Goal: Transaction & Acquisition: Obtain resource

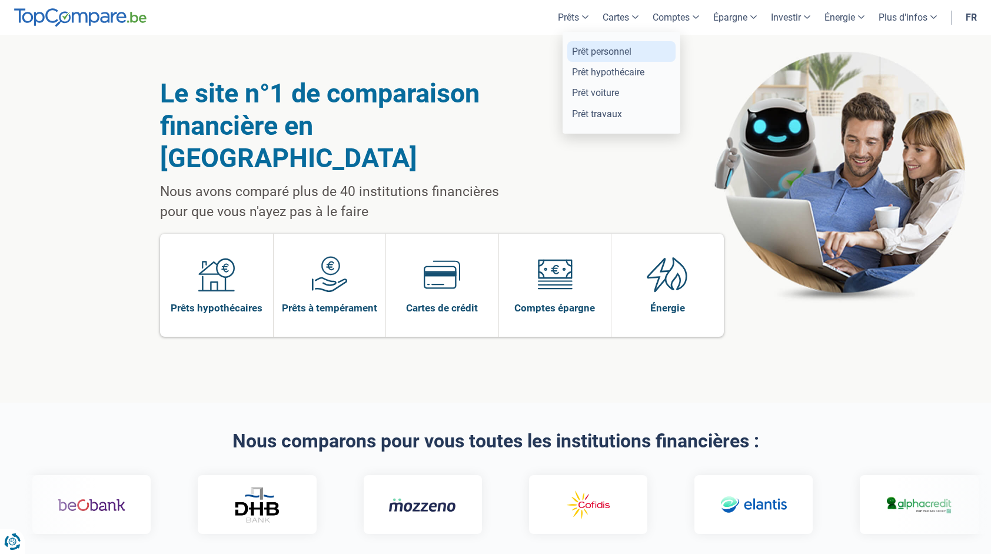
click at [618, 49] on link "Prêt personnel" at bounding box center [621, 51] width 108 height 21
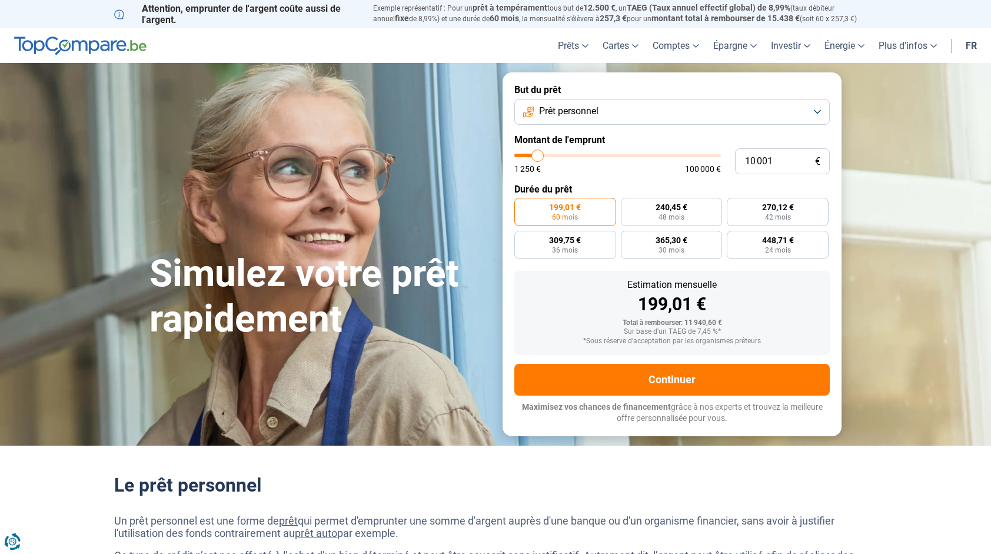
type input "9 750"
type input "9750"
type input "10 250"
type input "10250"
type input "10 500"
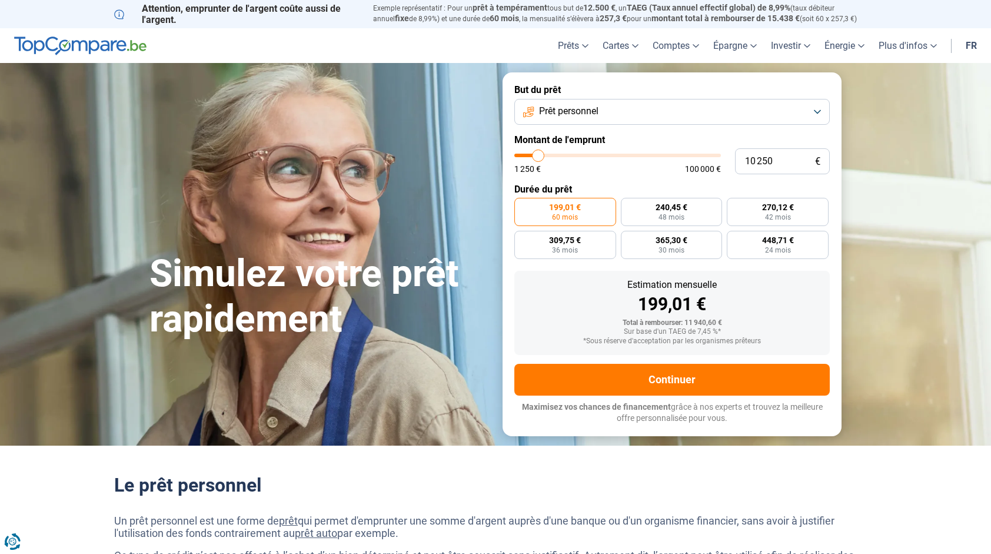
type input "10500"
type input "10 750"
type input "10750"
type input "11 500"
type input "11500"
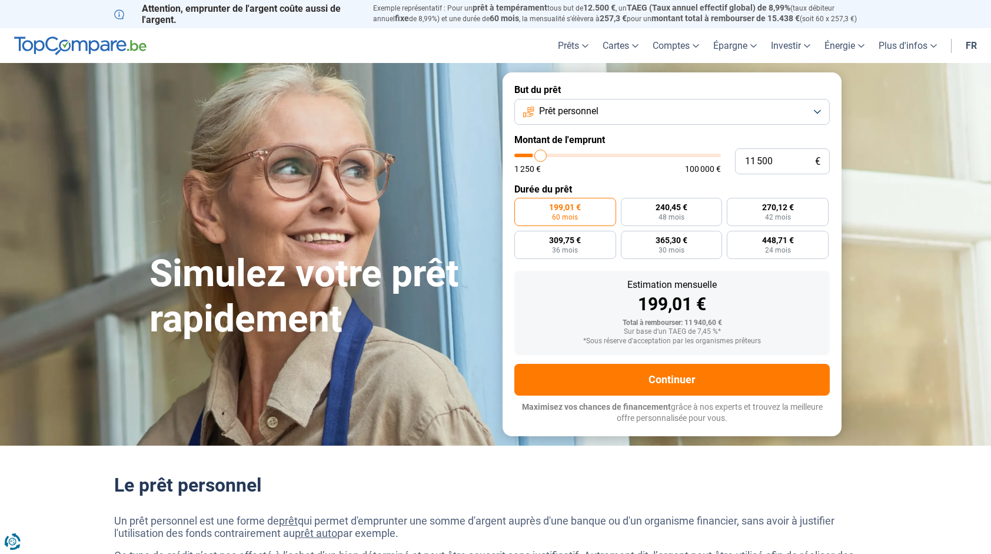
type input "12 000"
type input "12000"
type input "12 750"
type input "12750"
type input "13 250"
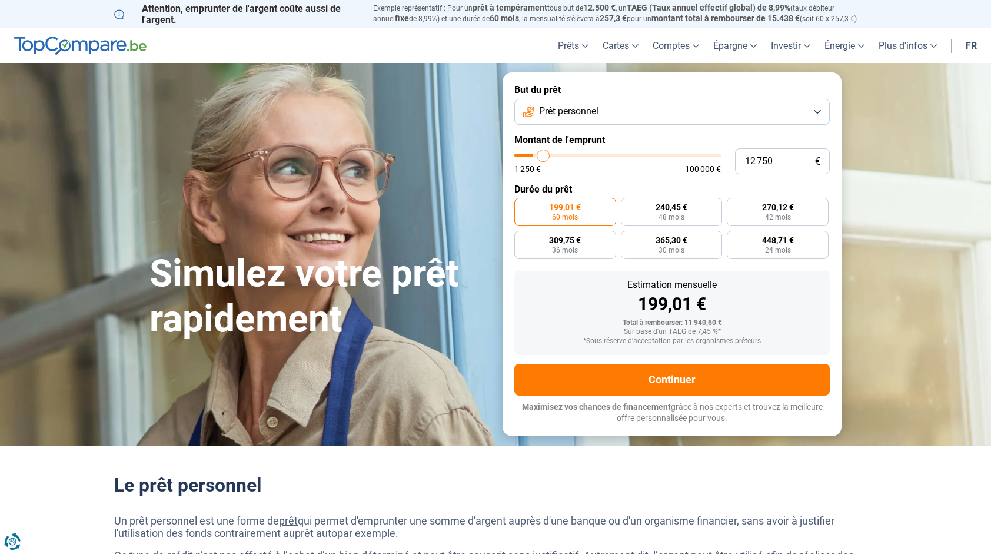
type input "13250"
type input "13 500"
type input "13500"
type input "13 750"
type input "13750"
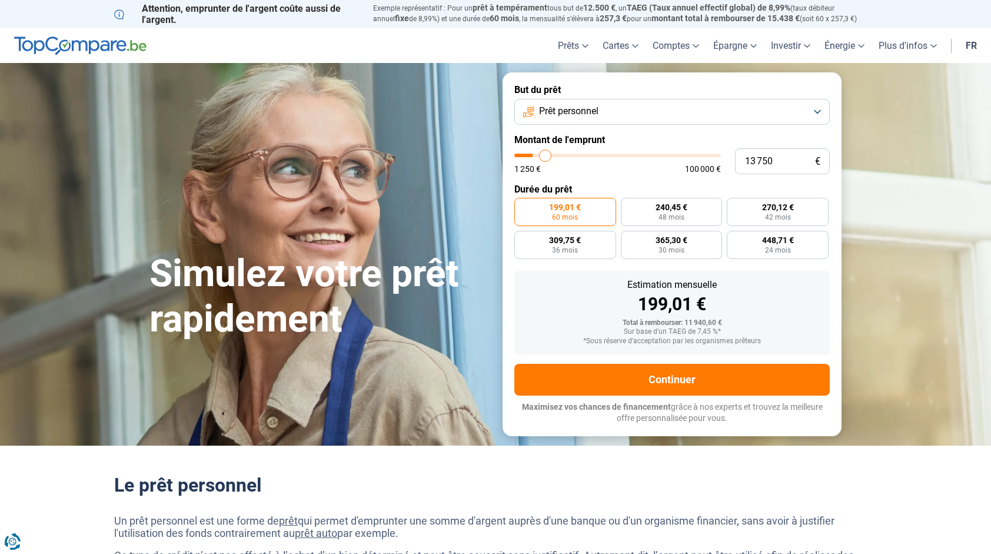
type input "14 000"
type input "14000"
type input "14 500"
type input "14500"
type input "14 750"
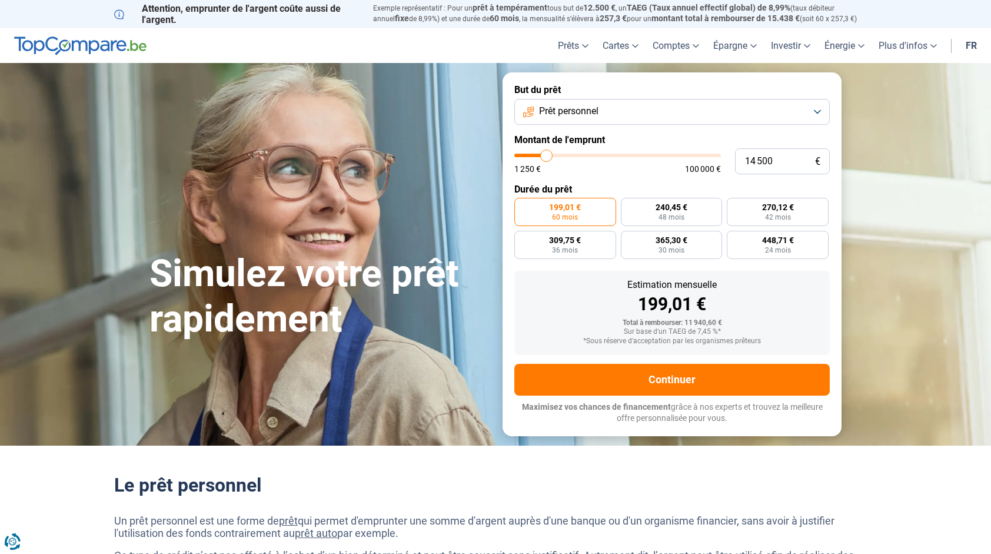
type input "14750"
type input "15 000"
type input "15000"
type input "15 250"
type input "15250"
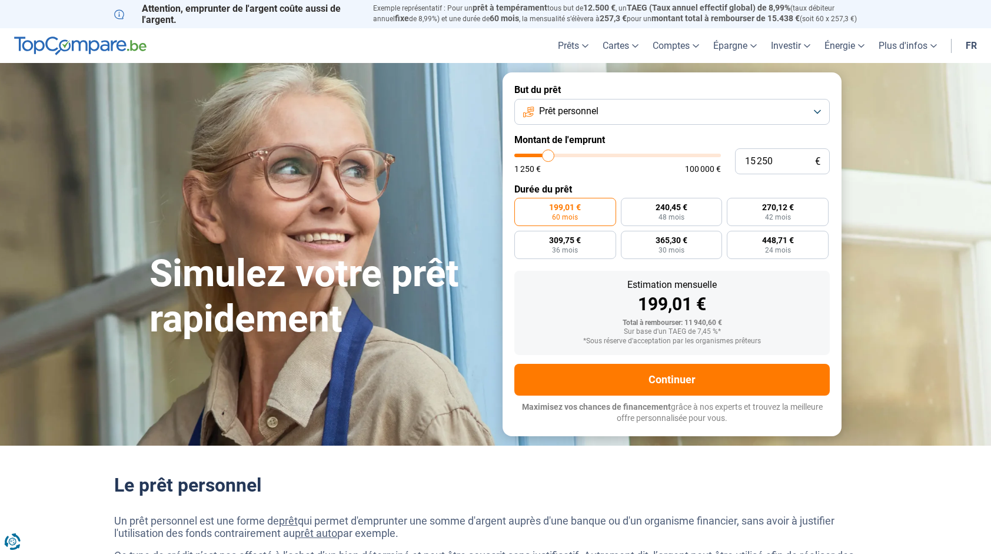
type input "15 750"
type input "15750"
type input "16 250"
type input "16250"
type input "16 750"
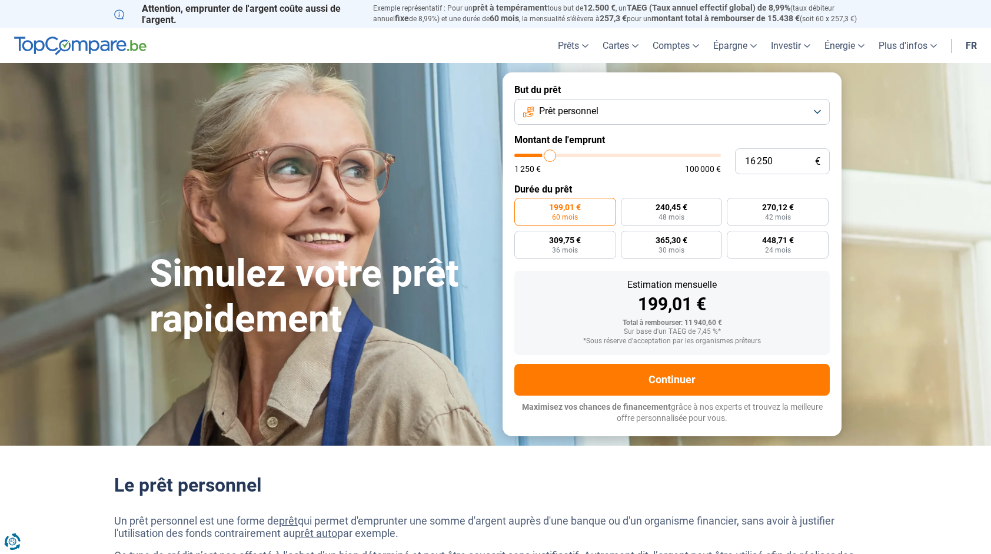
type input "16750"
type input "17 000"
type input "17000"
type input "17 500"
type input "17500"
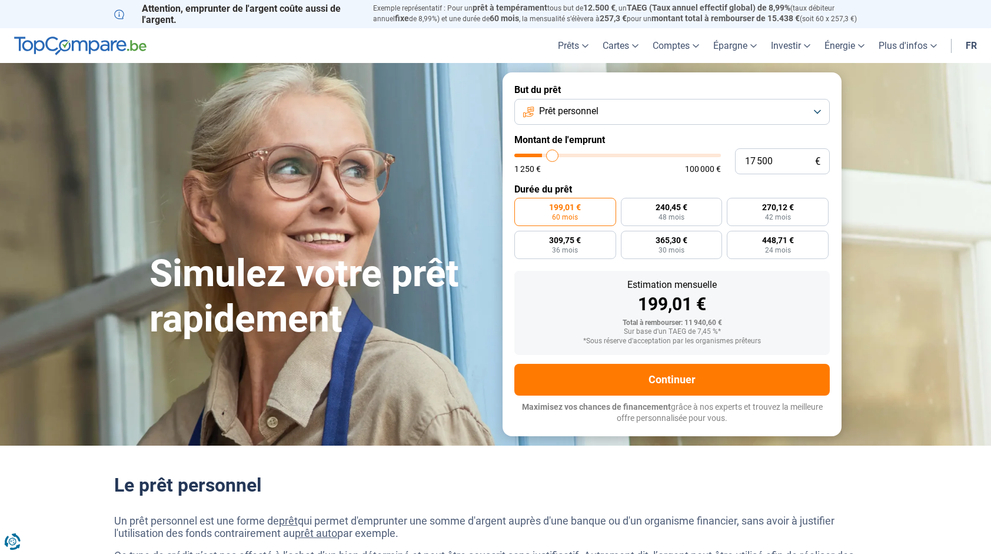
type input "17 750"
type input "17750"
type input "18 000"
type input "18000"
type input "18 250"
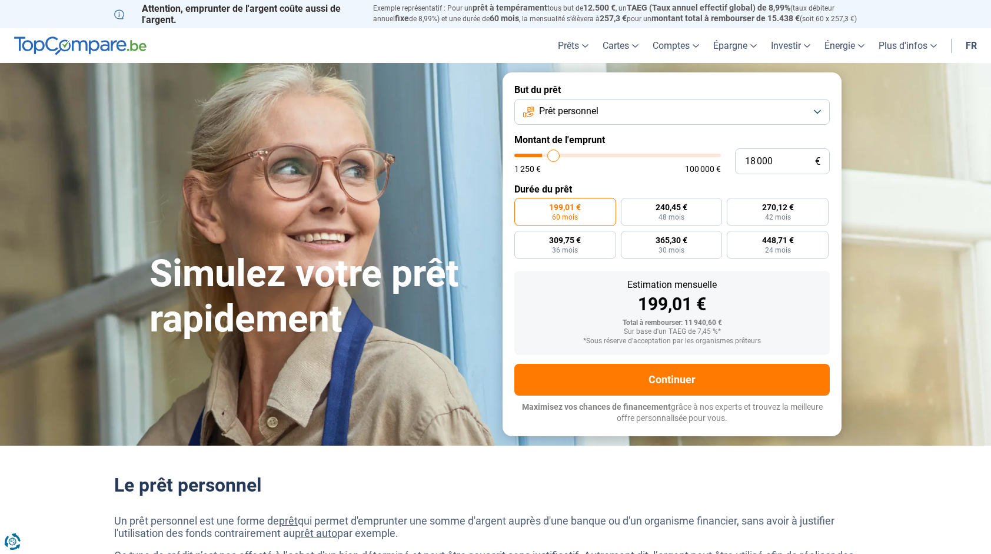
type input "18250"
type input "18 000"
type input "18000"
type input "17 750"
type input "17750"
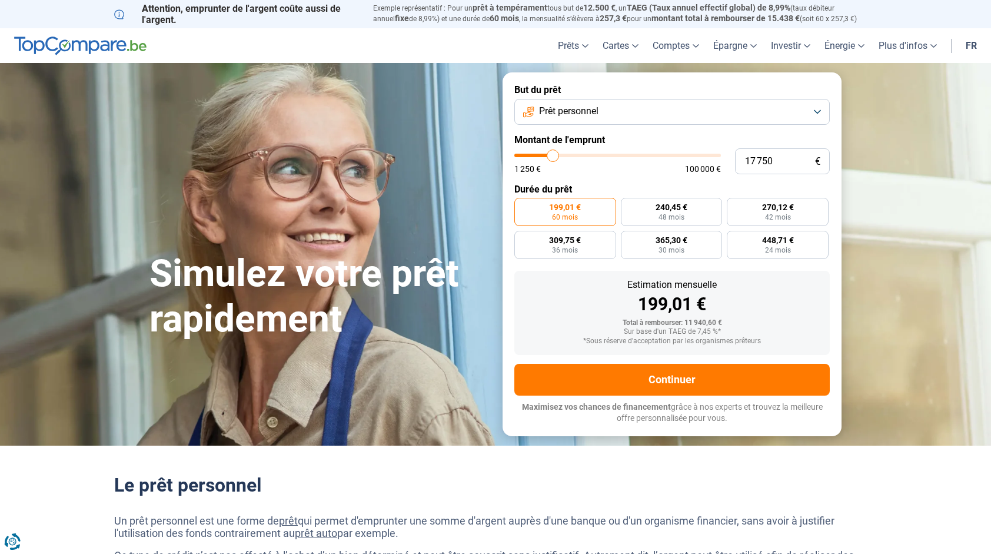
type input "17 250"
type input "17250"
type input "16 750"
type input "16750"
type input "16 000"
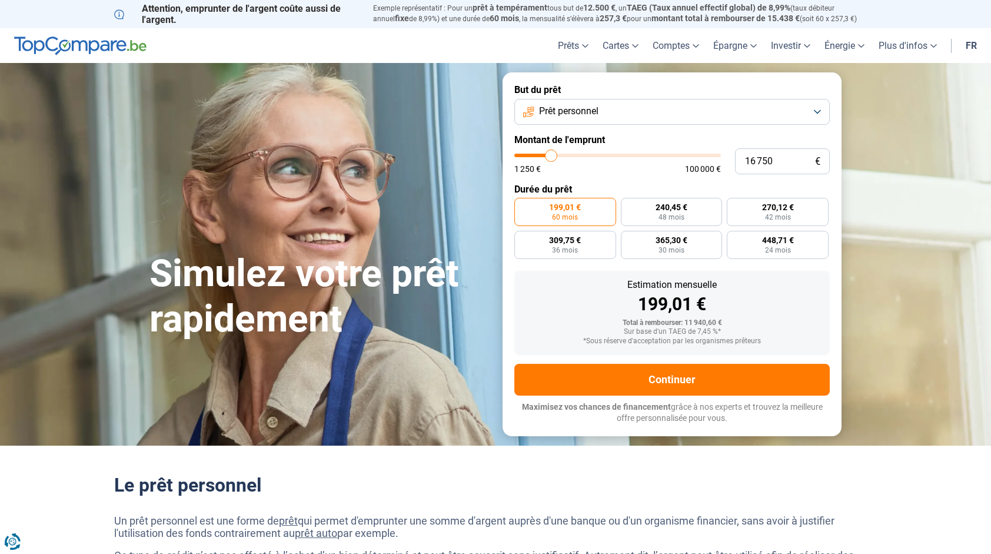
type input "16000"
type input "15 500"
type input "15500"
type input "15 000"
type input "15000"
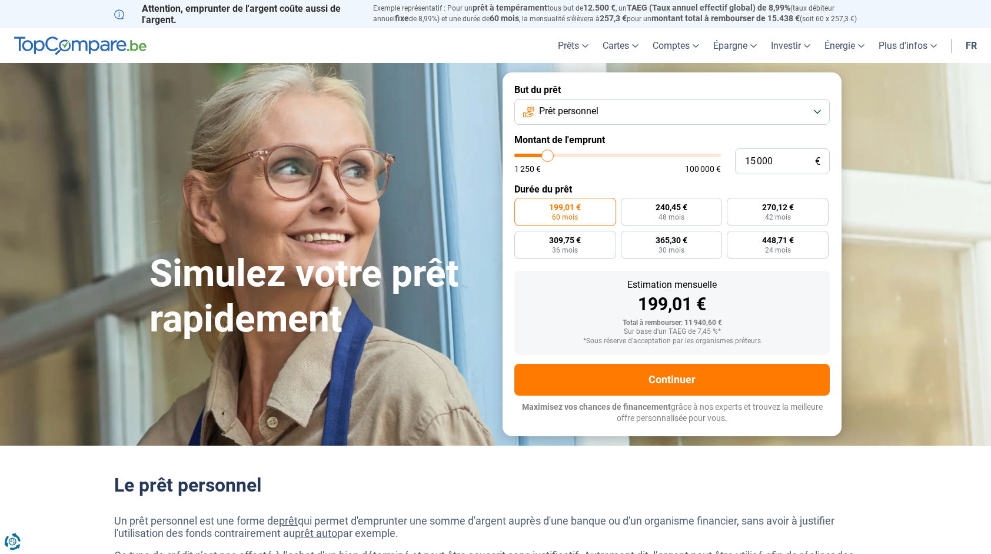
type input "14 250"
type input "14250"
type input "13 750"
type input "13750"
type input "13 250"
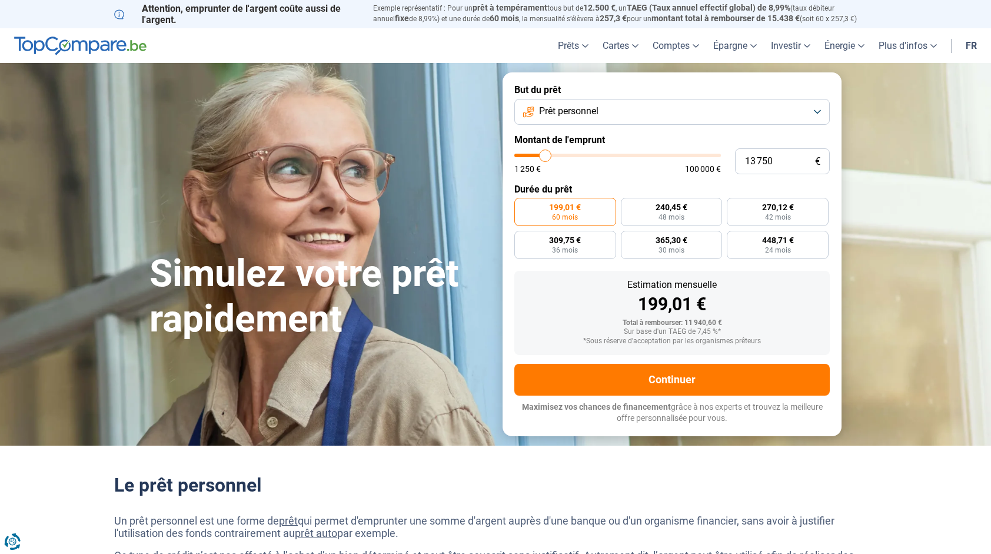
type input "13250"
type input "12 750"
type input "12750"
type input "12 000"
type input "12000"
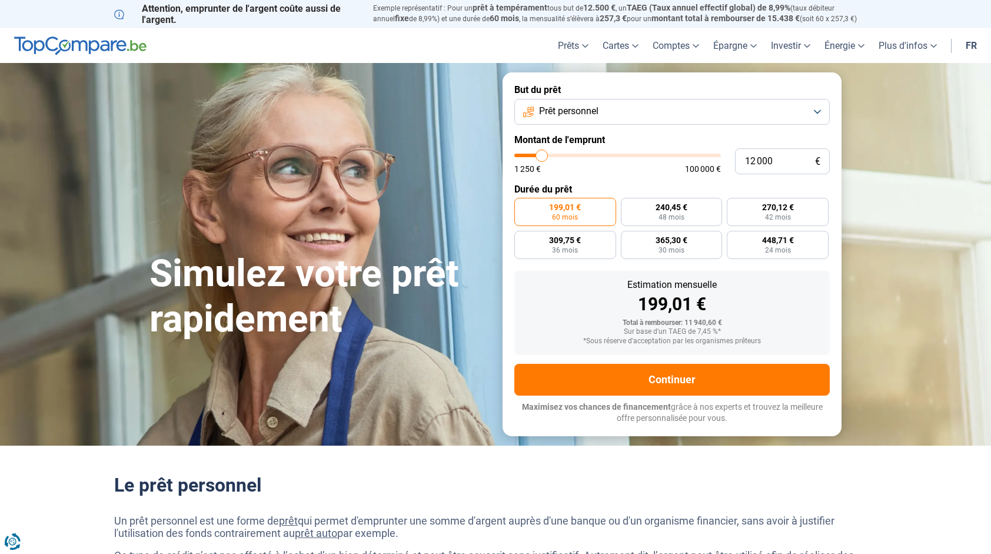
type input "11 750"
type input "11750"
type input "11 500"
type input "11500"
type input "11 250"
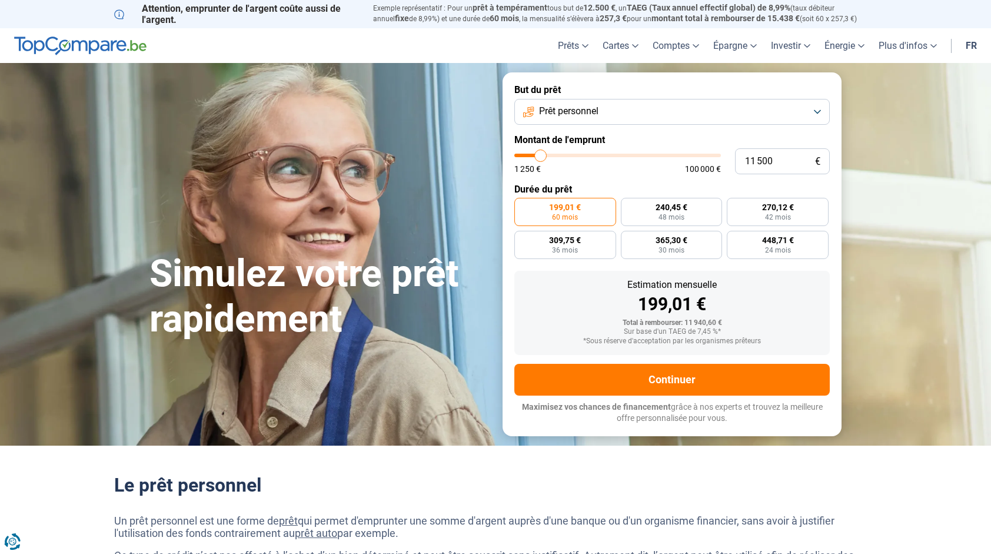
type input "11250"
type input "10 750"
type input "10750"
type input "10 250"
type input "10250"
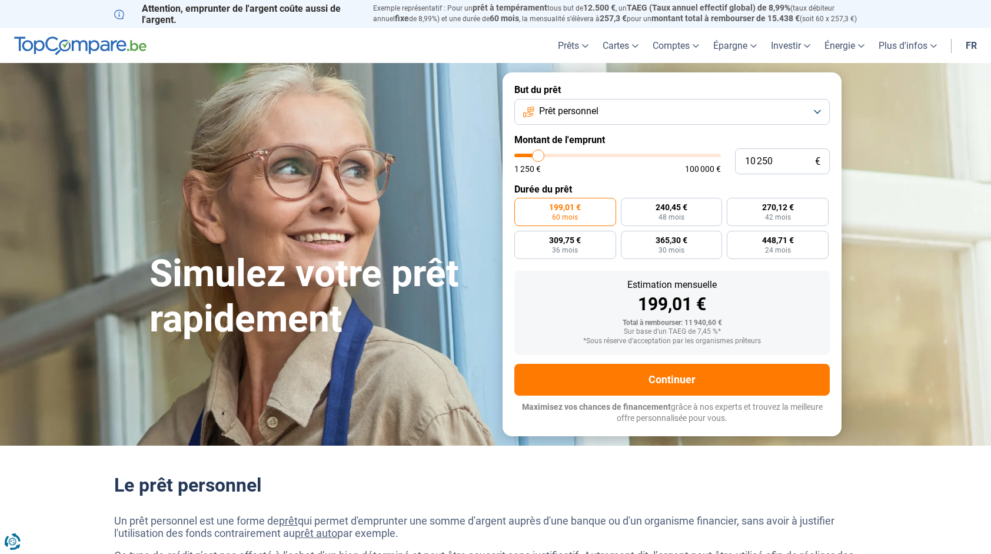
type input "10 000"
type input "10000"
type input "9 750"
type input "9750"
type input "9 500"
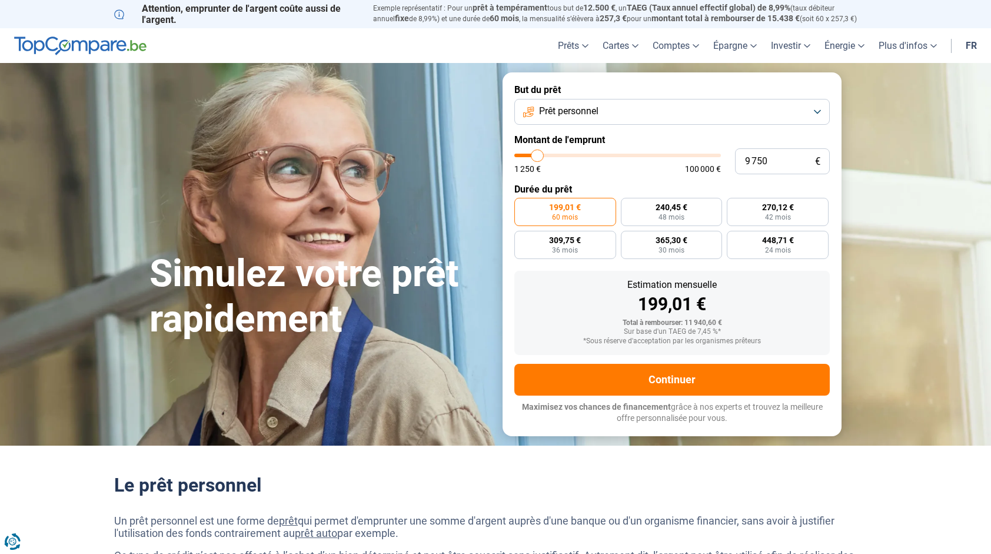
type input "9500"
type input "9 000"
type input "9000"
type input "8 750"
type input "8750"
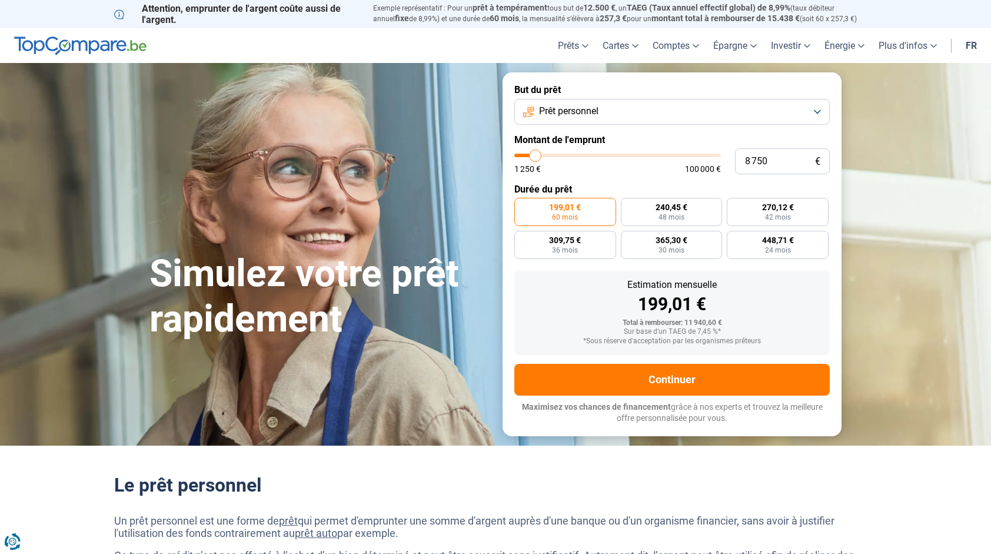
type input "9 000"
type input "9000"
click at [536, 157] on input "range" at bounding box center [617, 156] width 207 height 4
radio input "true"
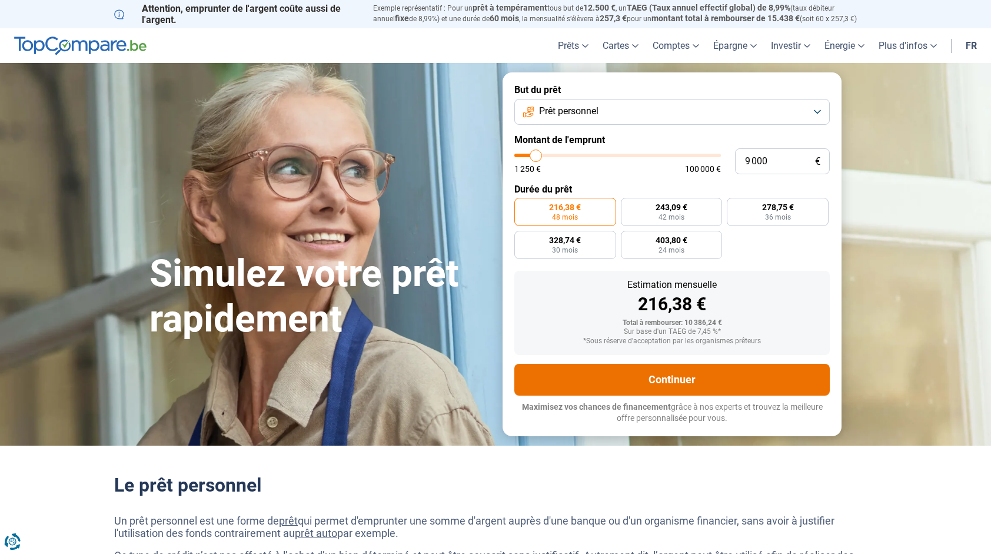
click at [654, 371] on button "Continuer" at bounding box center [671, 380] width 315 height 32
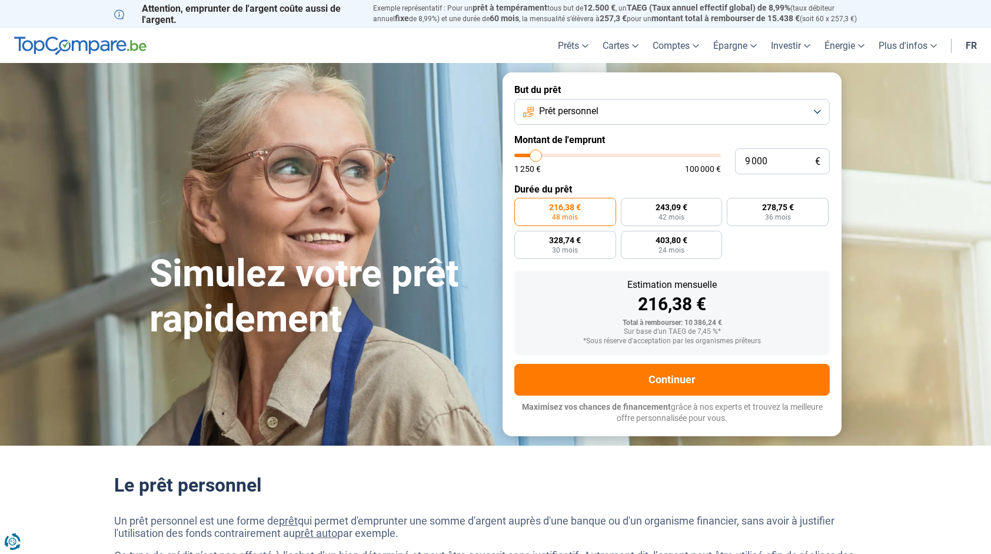
click at [74, 39] on img at bounding box center [80, 45] width 132 height 19
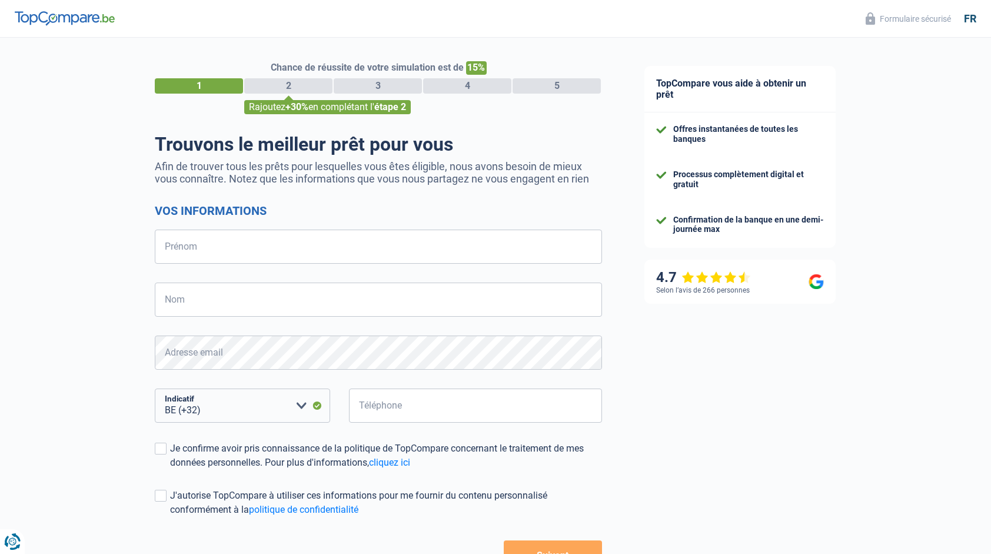
select select "32"
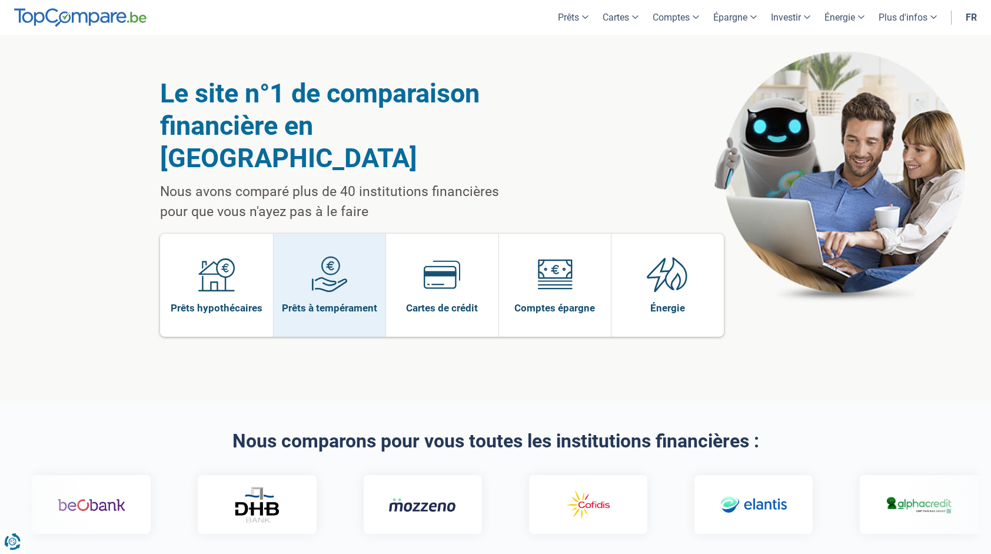
click at [338, 266] on span at bounding box center [329, 278] width 36 height 45
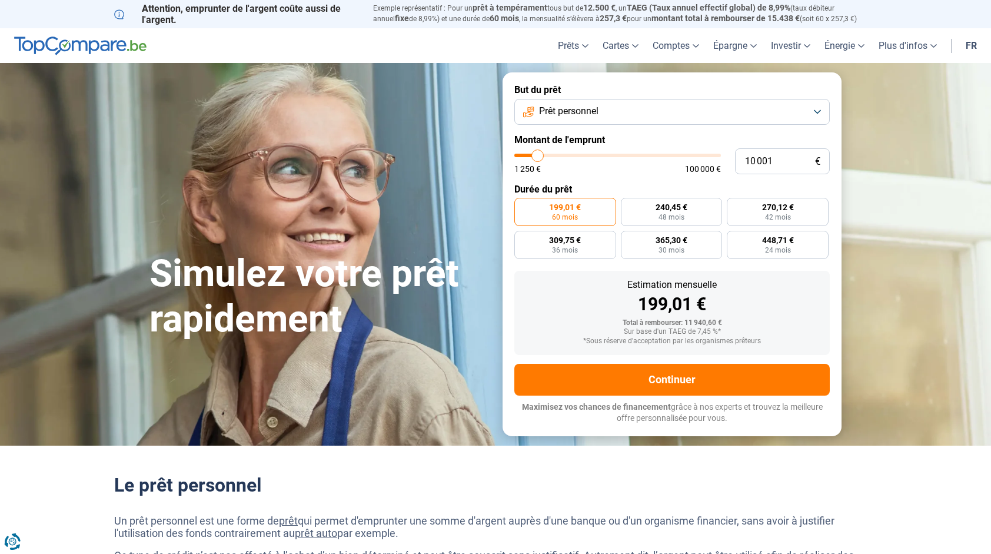
type input "11 250"
type input "11250"
type input "10 750"
type input "10750"
type input "10 250"
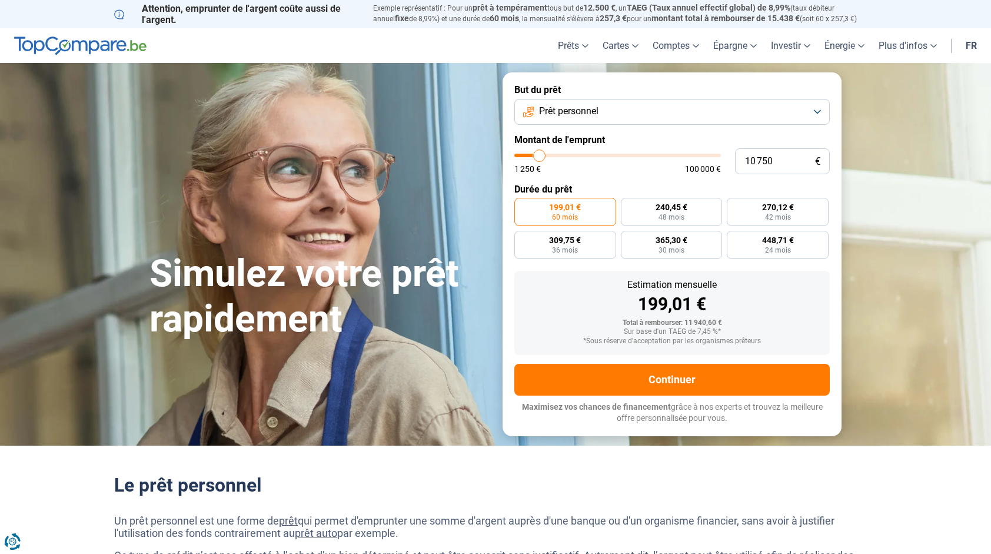
type input "10250"
type input "10 000"
type input "10000"
type input "9 750"
type input "9750"
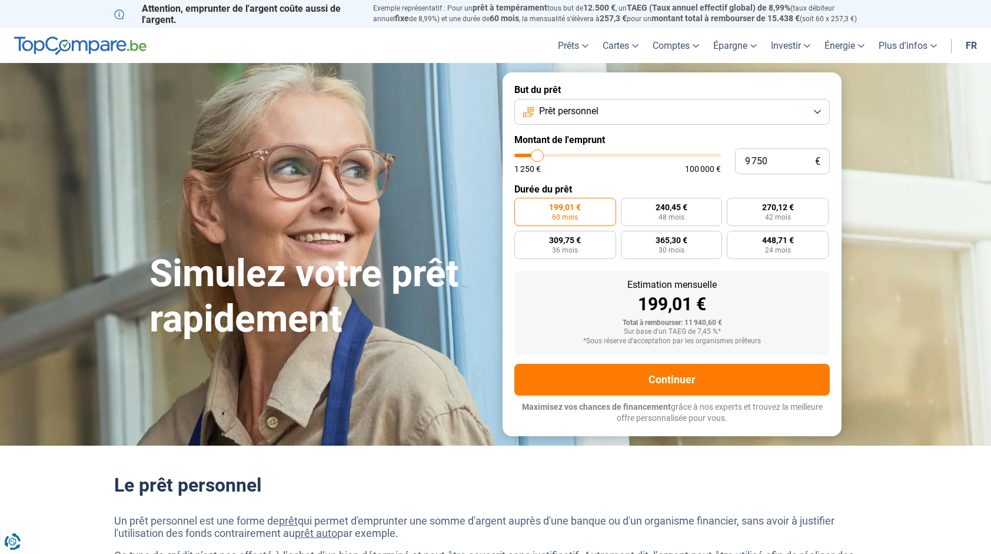
type input "9 500"
type input "9500"
type input "9 000"
type input "9000"
type input "8 750"
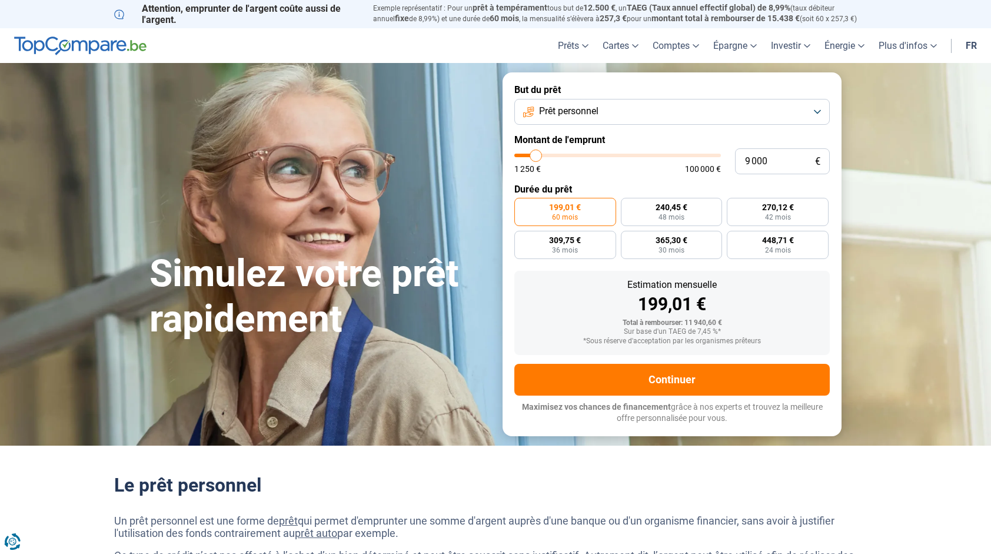
type input "8750"
type input "8 500"
type input "8500"
type input "8 250"
type input "8250"
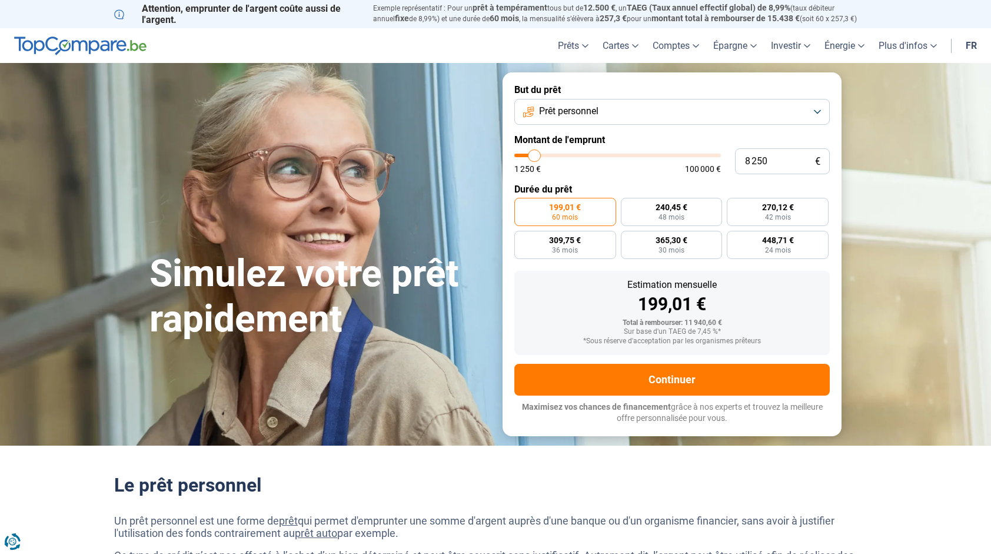
type input "7 750"
type input "7750"
type input "7 250"
type input "7250"
type input "7 000"
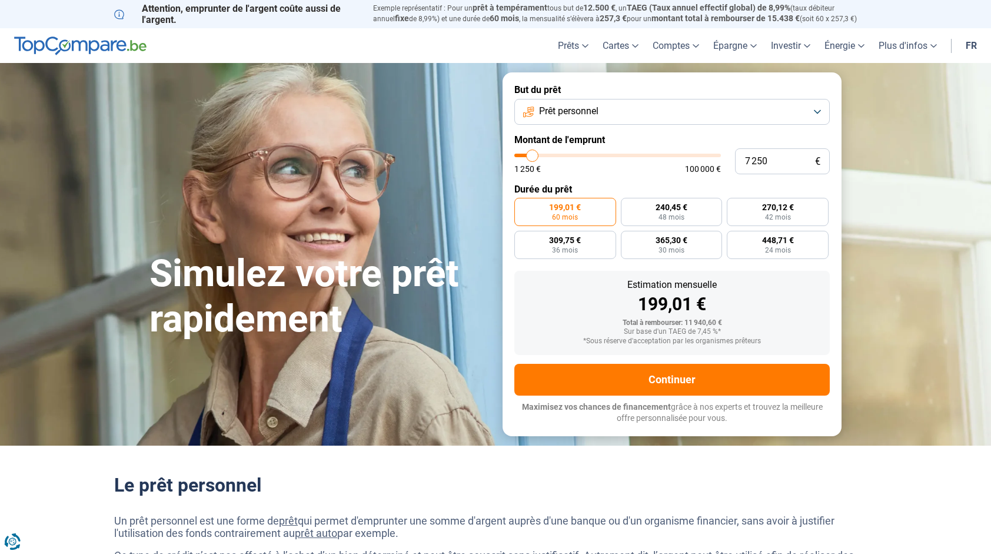
type input "7000"
type input "7 250"
type input "7250"
type input "7 500"
type input "7500"
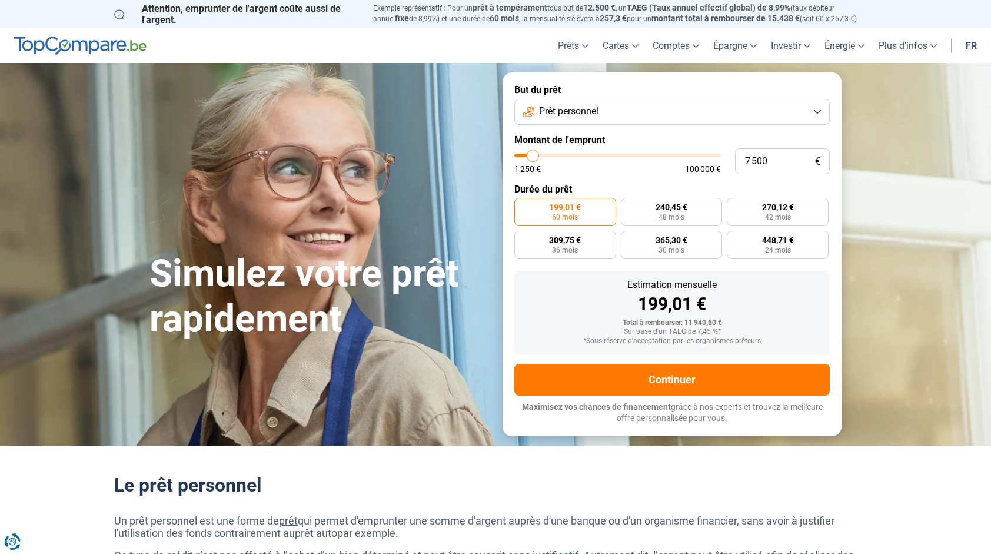
type input "7 750"
type input "7750"
type input "8 000"
type input "8000"
type input "8 500"
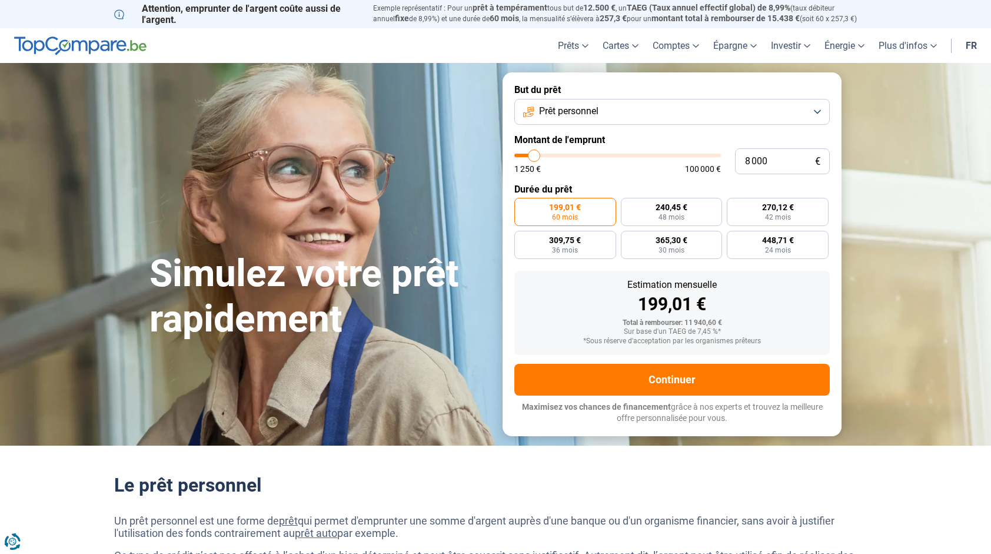
type input "8500"
type input "8 750"
type input "8750"
type input "9 000"
type input "9000"
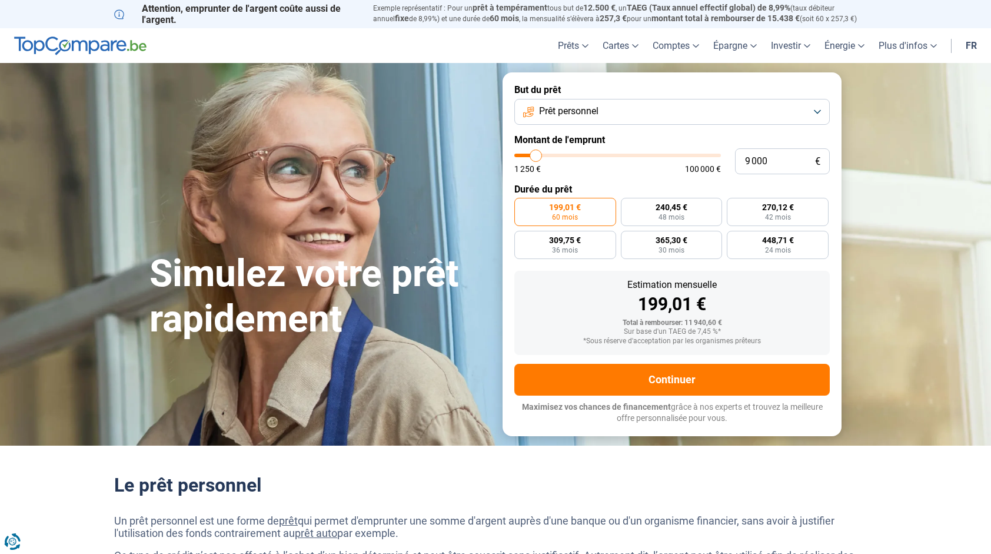
type input "9 250"
type input "9250"
type input "9 750"
type input "9750"
type input "9 500"
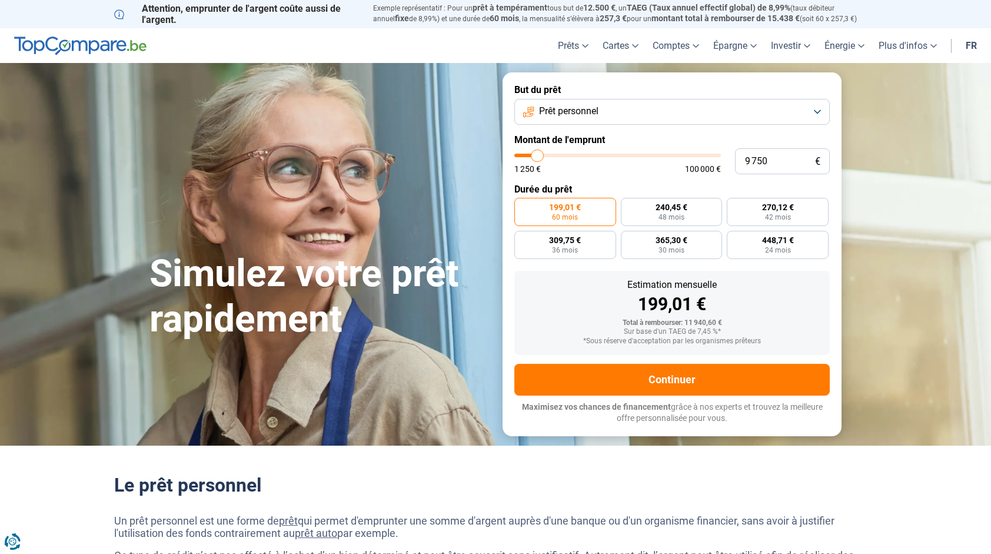
type input "9500"
type input "9 000"
type input "9000"
click at [536, 157] on input "range" at bounding box center [617, 156] width 207 height 4
radio input "true"
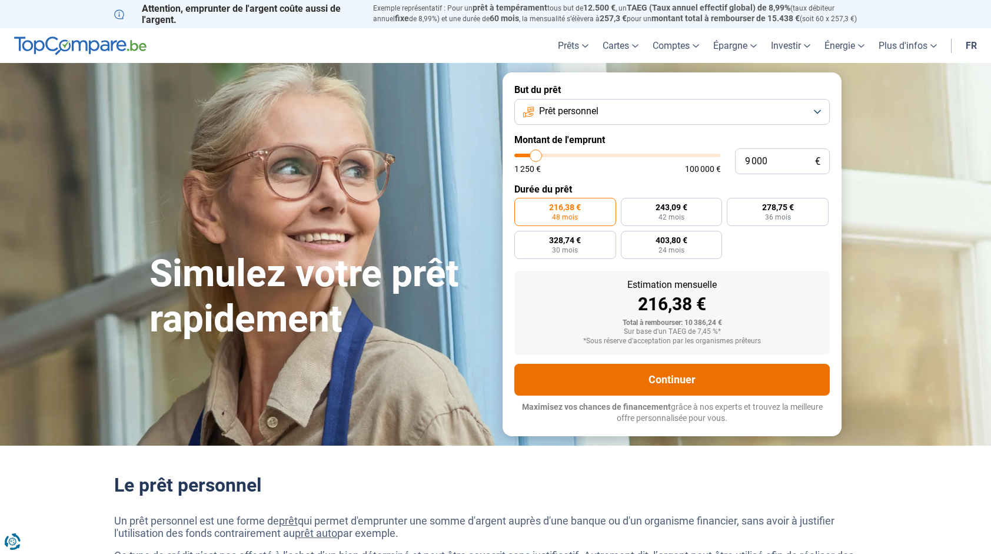
click at [674, 380] on button "Continuer" at bounding box center [671, 380] width 315 height 32
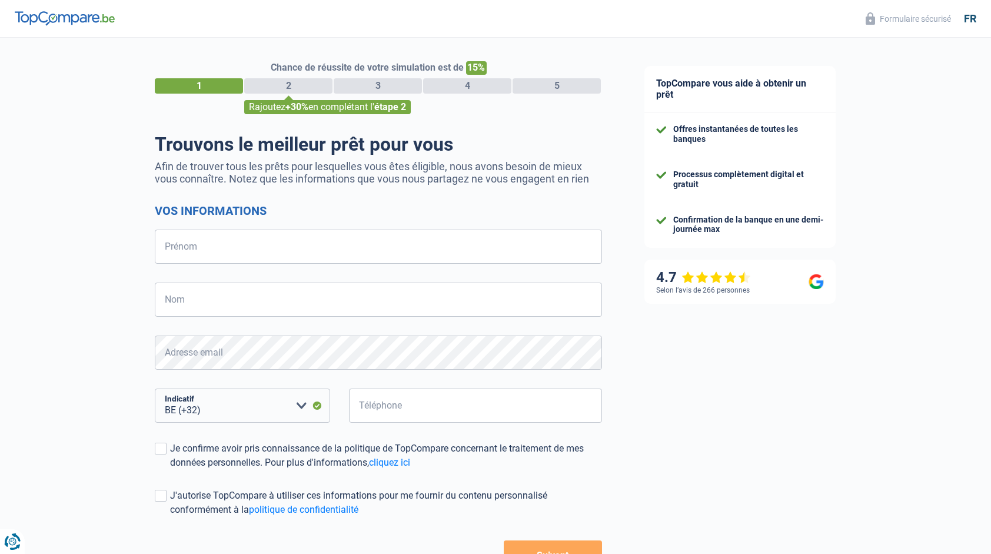
select select "32"
